Goal: Find contact information: Find contact information

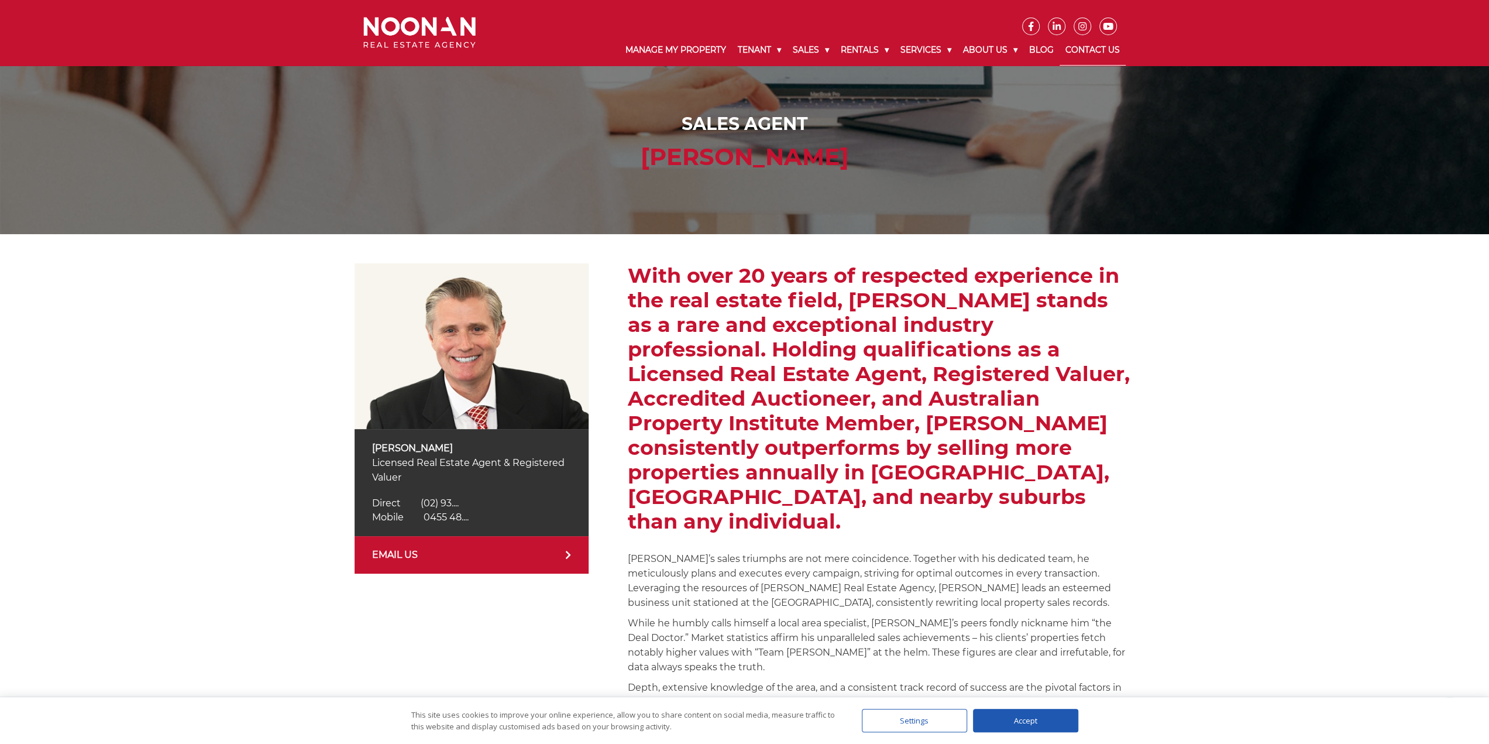
click at [1105, 44] on link "Contact Us" at bounding box center [1093, 50] width 66 height 30
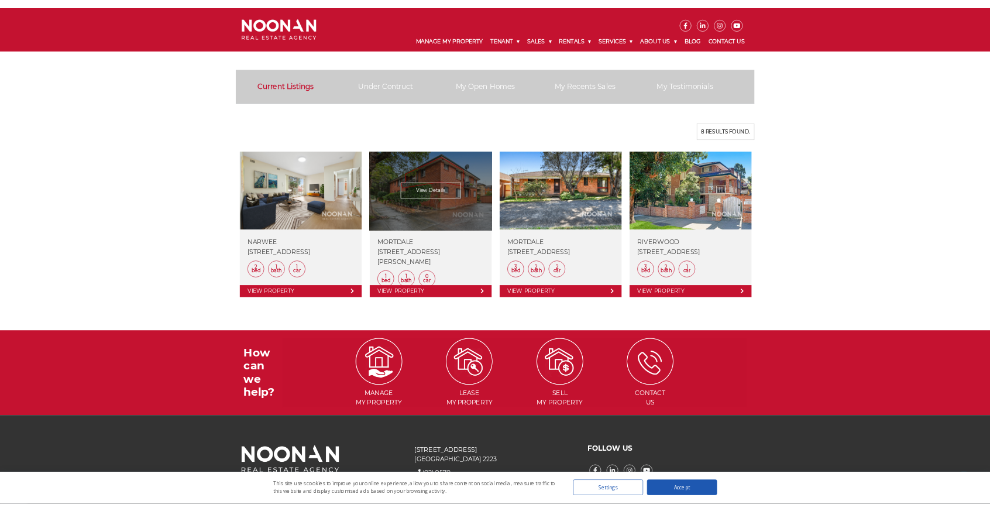
scroll to position [669, 0]
